Goal: Transaction & Acquisition: Subscribe to service/newsletter

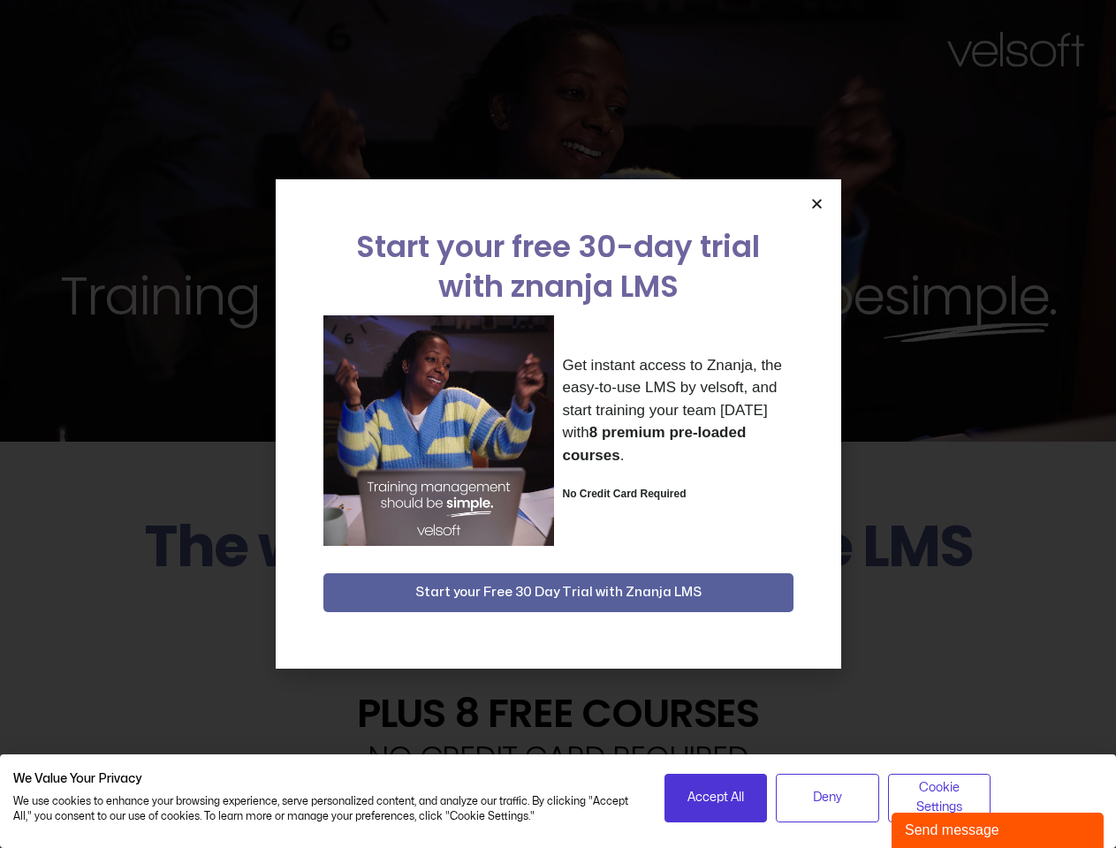
click at [557, 424] on div "Get instant access to Znanja, the easy-to-use LMS by velsoft, and start trainin…" at bounding box center [558, 430] width 470 height 231
click at [716, 798] on span "Accept All" at bounding box center [715, 797] width 57 height 19
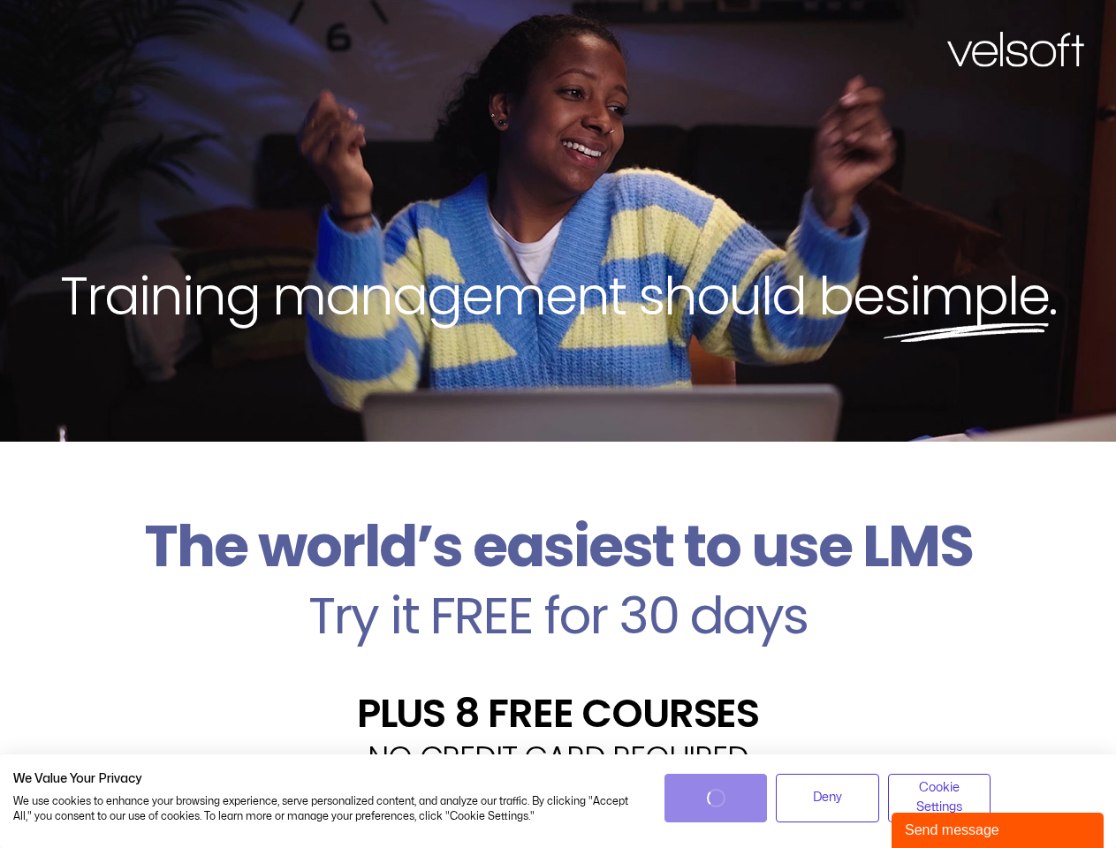
click at [827, 798] on div "Velsoft’s Znanja LMS is built for small and medium-sized businesses that want t…" at bounding box center [557, 846] width 1089 height 129
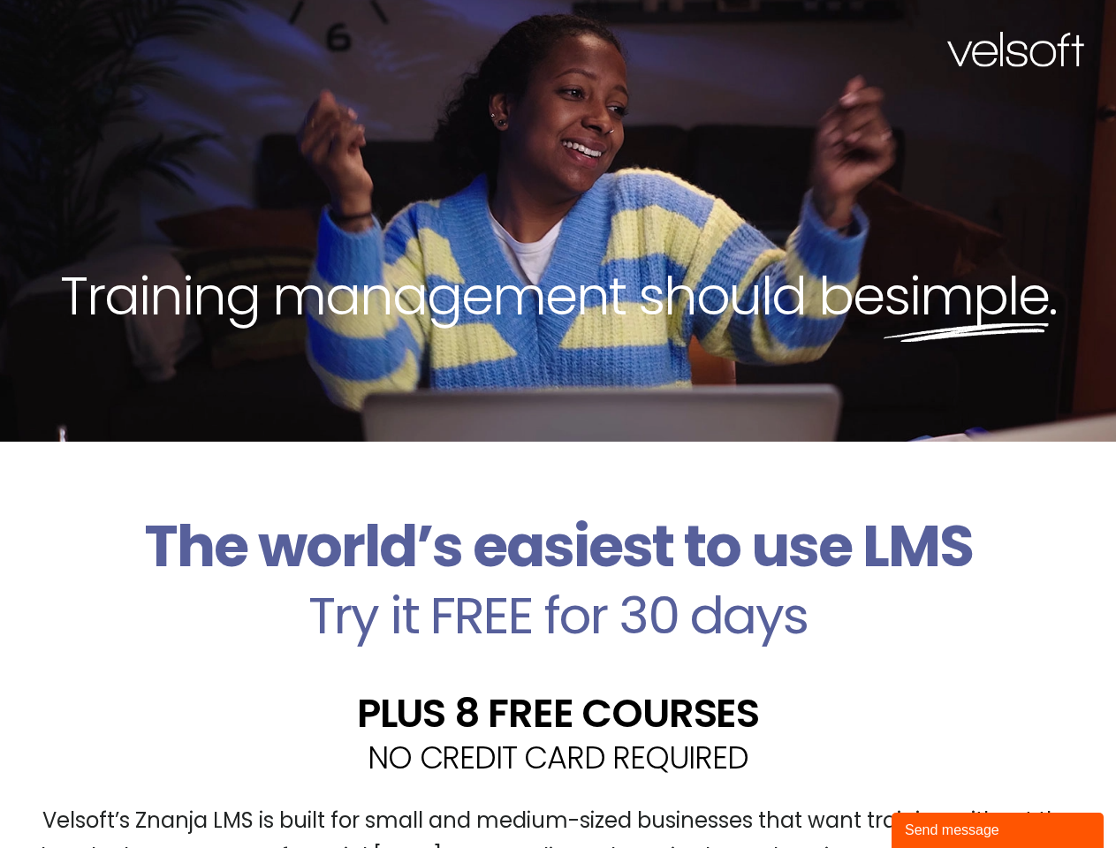
click at [939, 798] on div "Velsoft’s Znanja LMS is built for small and medium-sized businesses that want t…" at bounding box center [557, 846] width 1089 height 129
click at [557, 424] on div "Training management should be simple ." at bounding box center [558, 221] width 1116 height 442
click at [816, 203] on div "Training management should be simple ." at bounding box center [558, 221] width 1116 height 442
click at [558, 593] on h2 "Try it FREE for 30 days" at bounding box center [557, 615] width 1089 height 51
click at [997, 830] on div "Send message" at bounding box center [998, 830] width 186 height 21
